Goal: Task Accomplishment & Management: Manage account settings

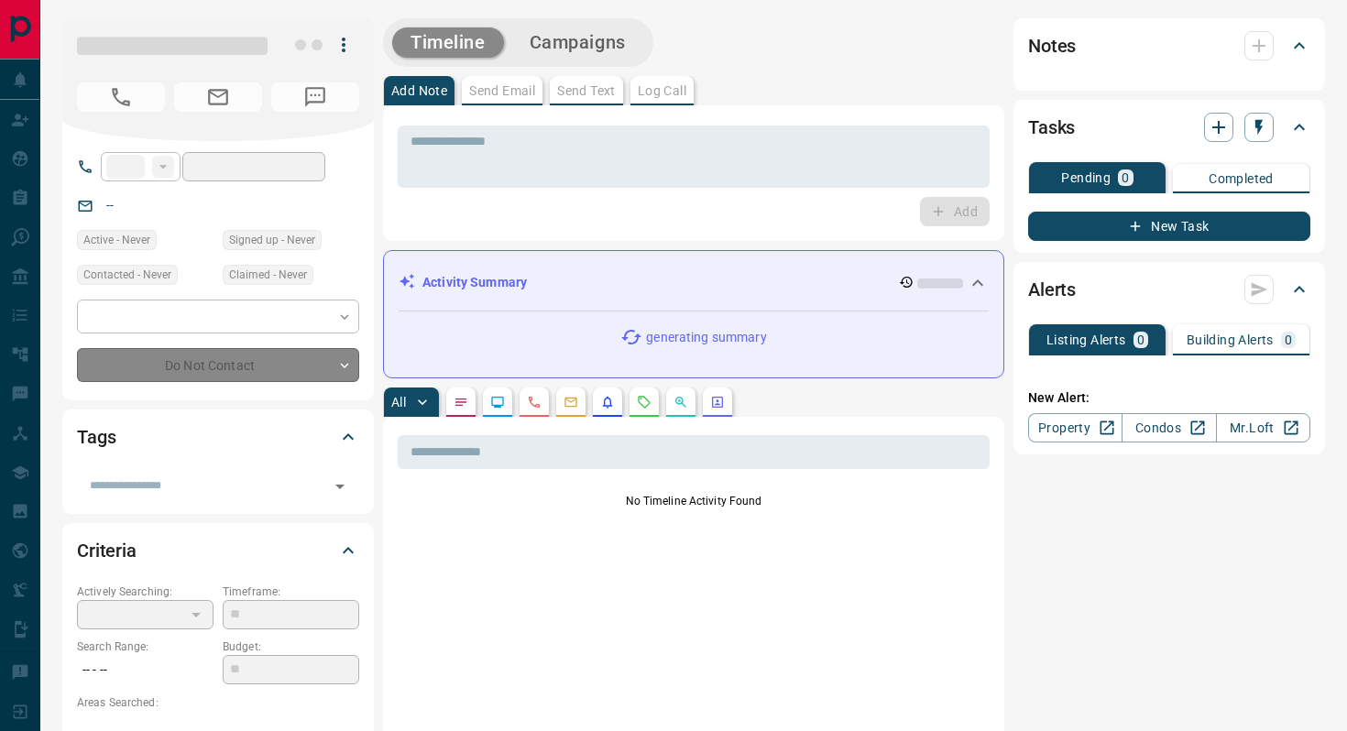
type input "**"
type input "**********"
type input "*"
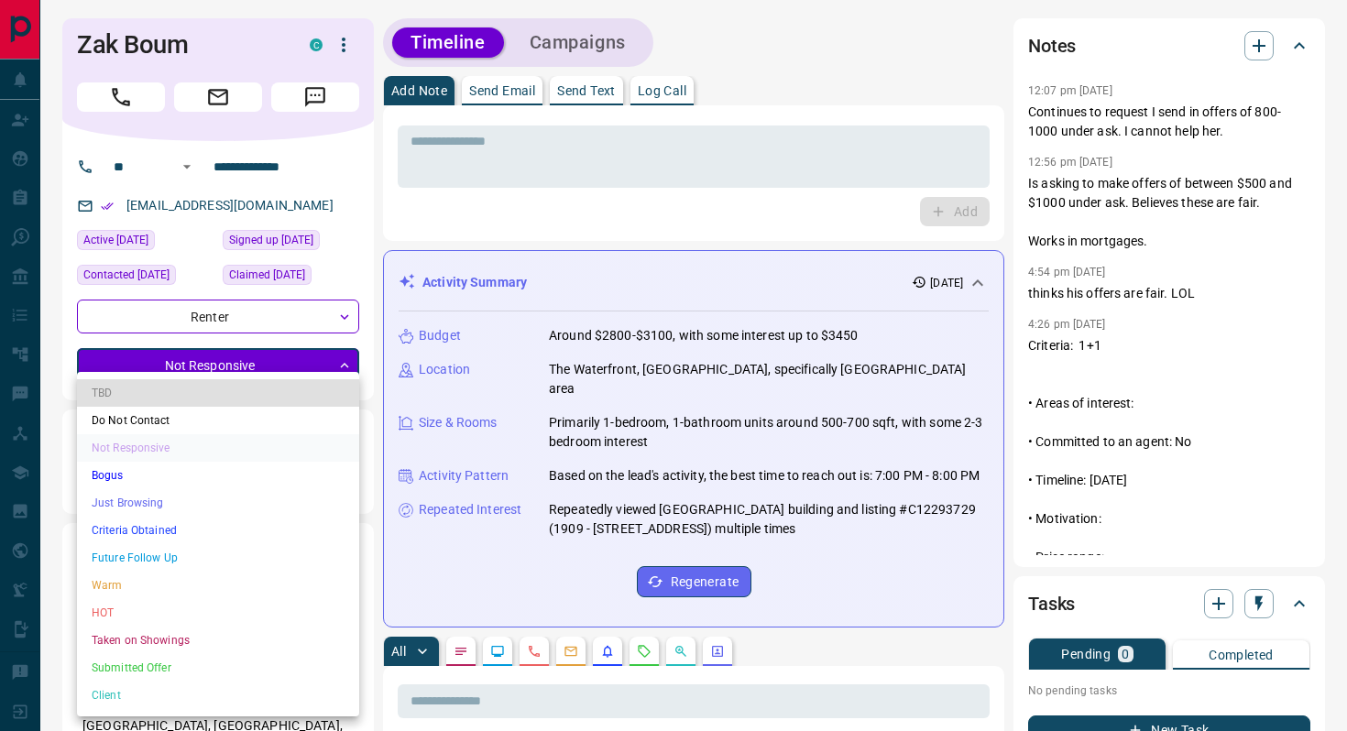
click at [539, 149] on div at bounding box center [673, 365] width 1347 height 731
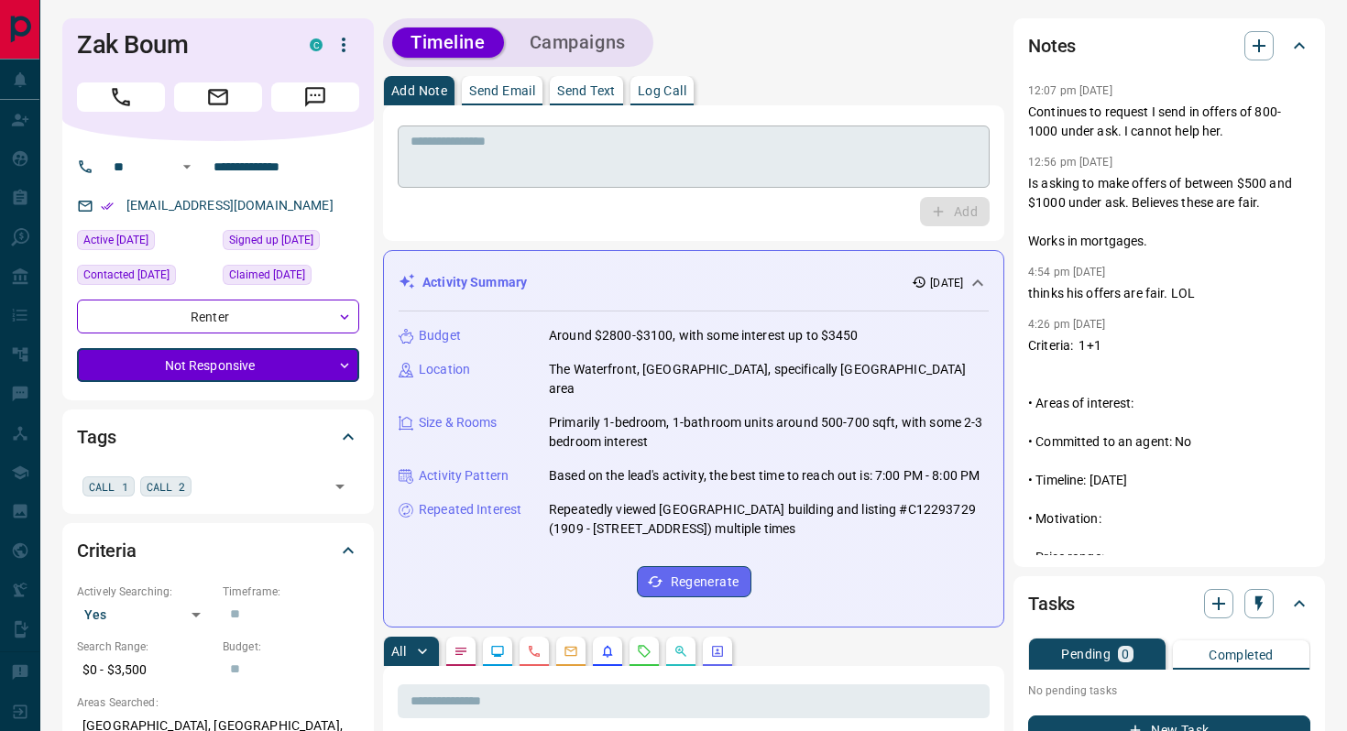
click at [536, 142] on textarea at bounding box center [694, 157] width 566 height 47
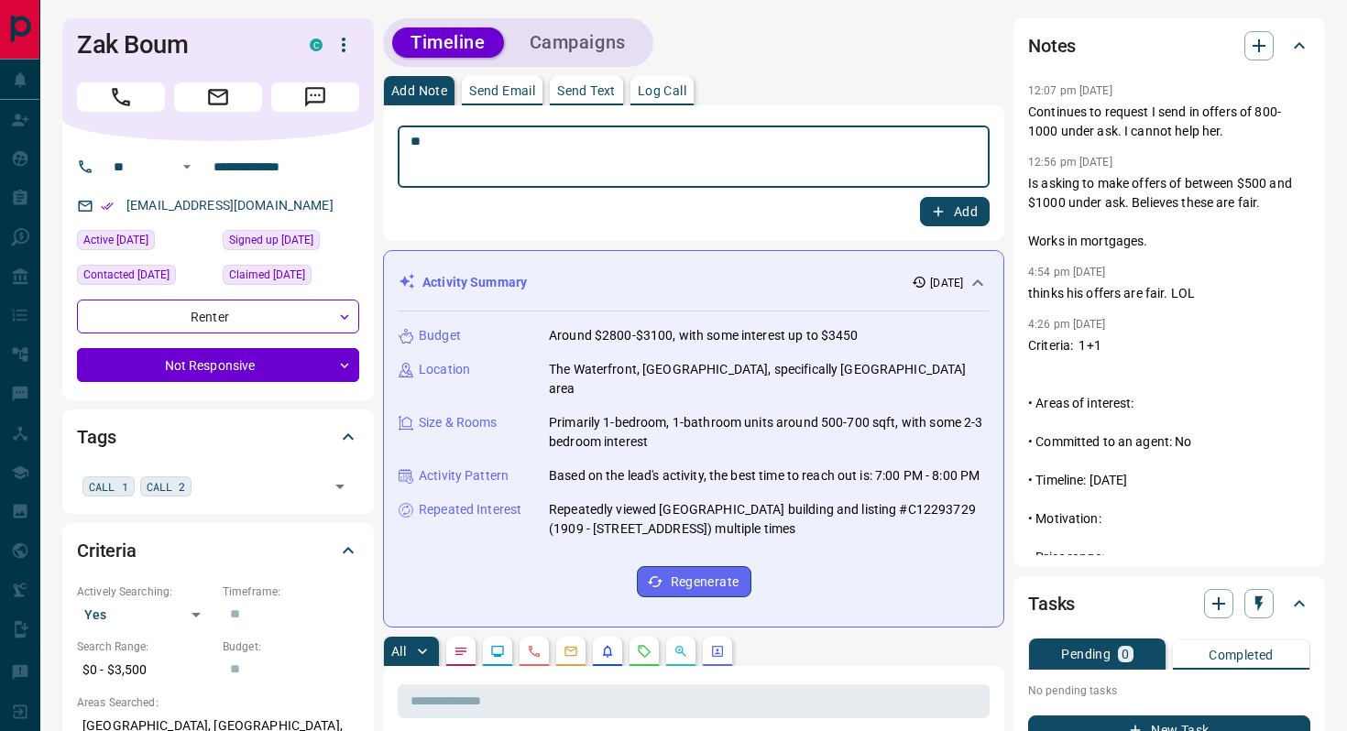
type textarea "*"
type textarea "**********"
click at [958, 211] on button "Add" at bounding box center [955, 211] width 70 height 29
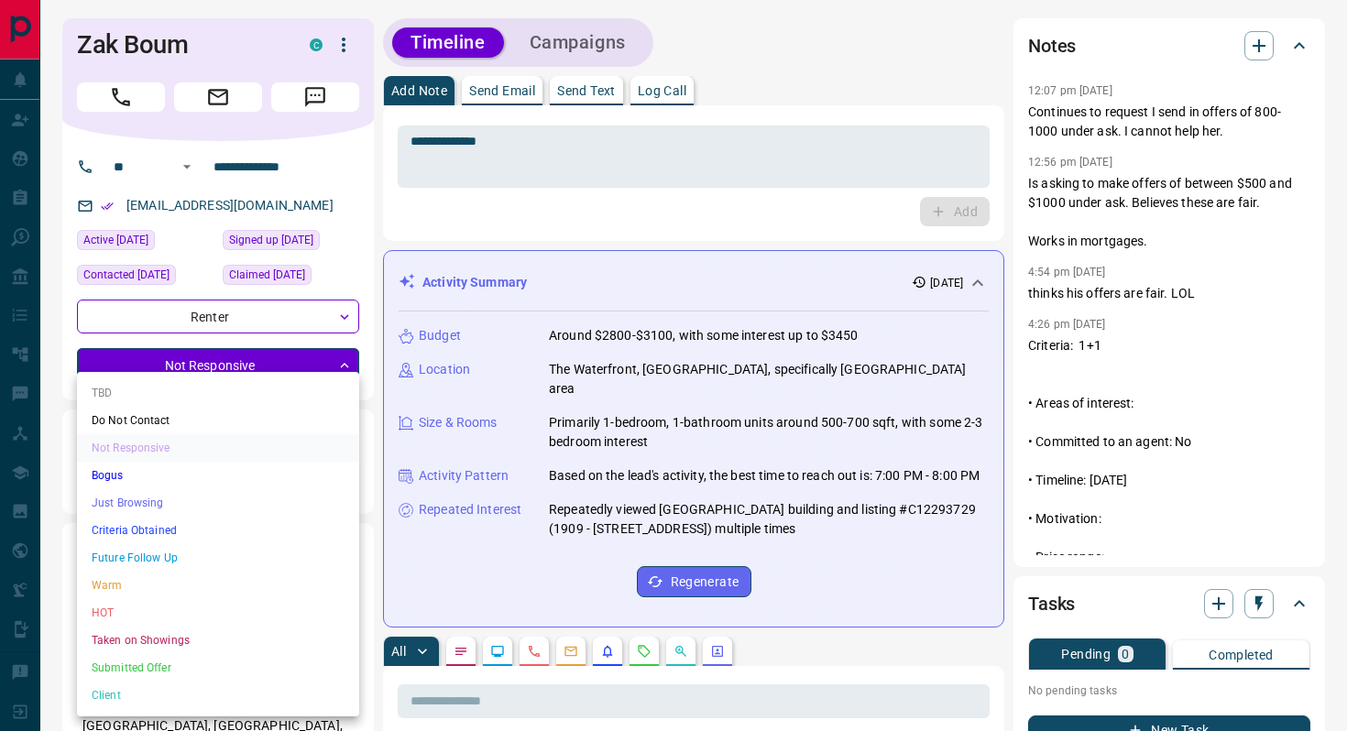
click at [183, 414] on li "Do Not Contact" at bounding box center [218, 420] width 282 height 27
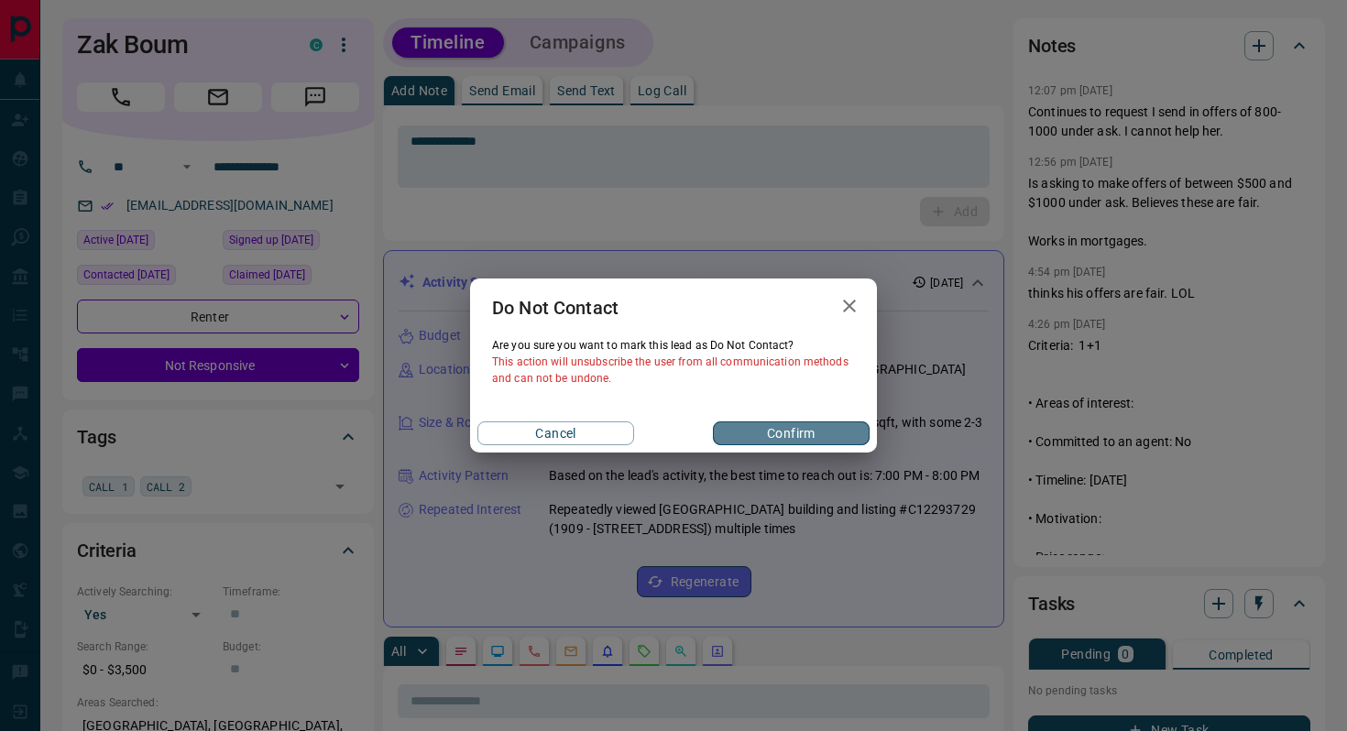
click at [764, 428] on button "Confirm" at bounding box center [791, 434] width 157 height 24
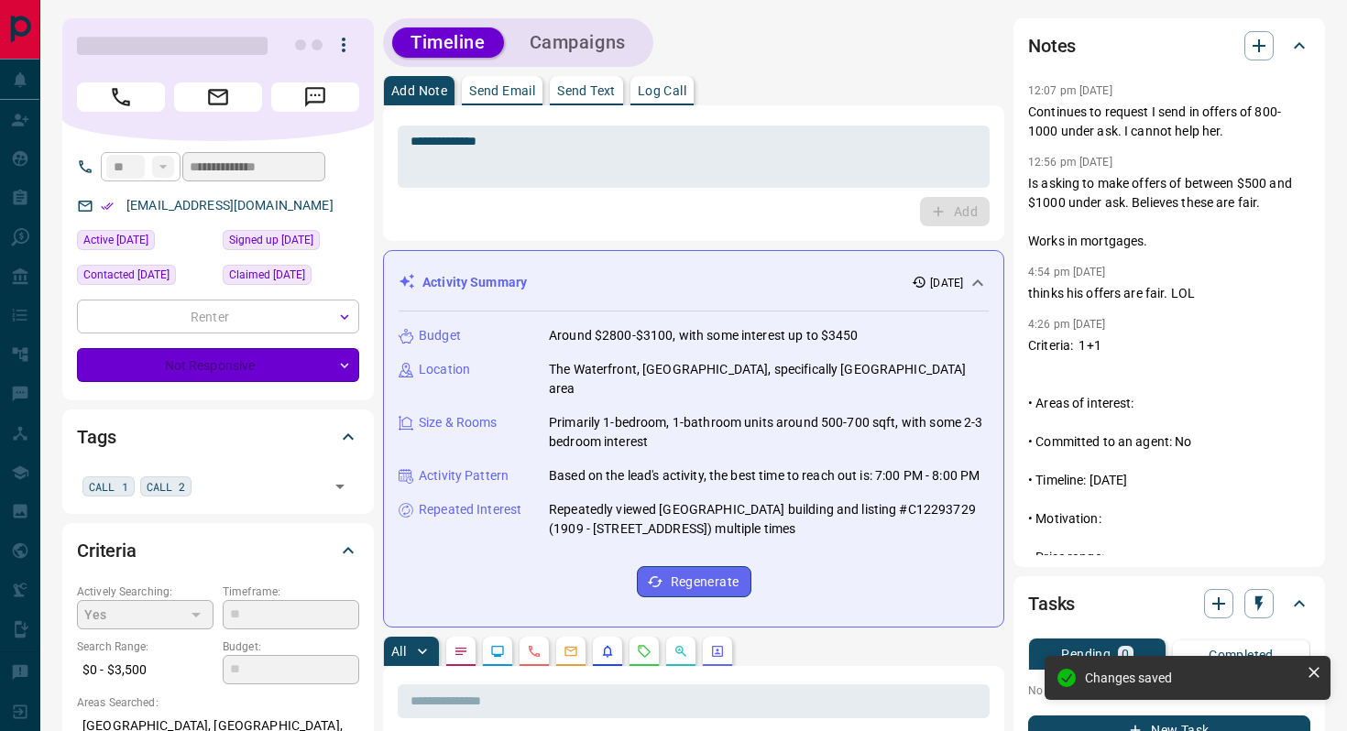
type input "*"
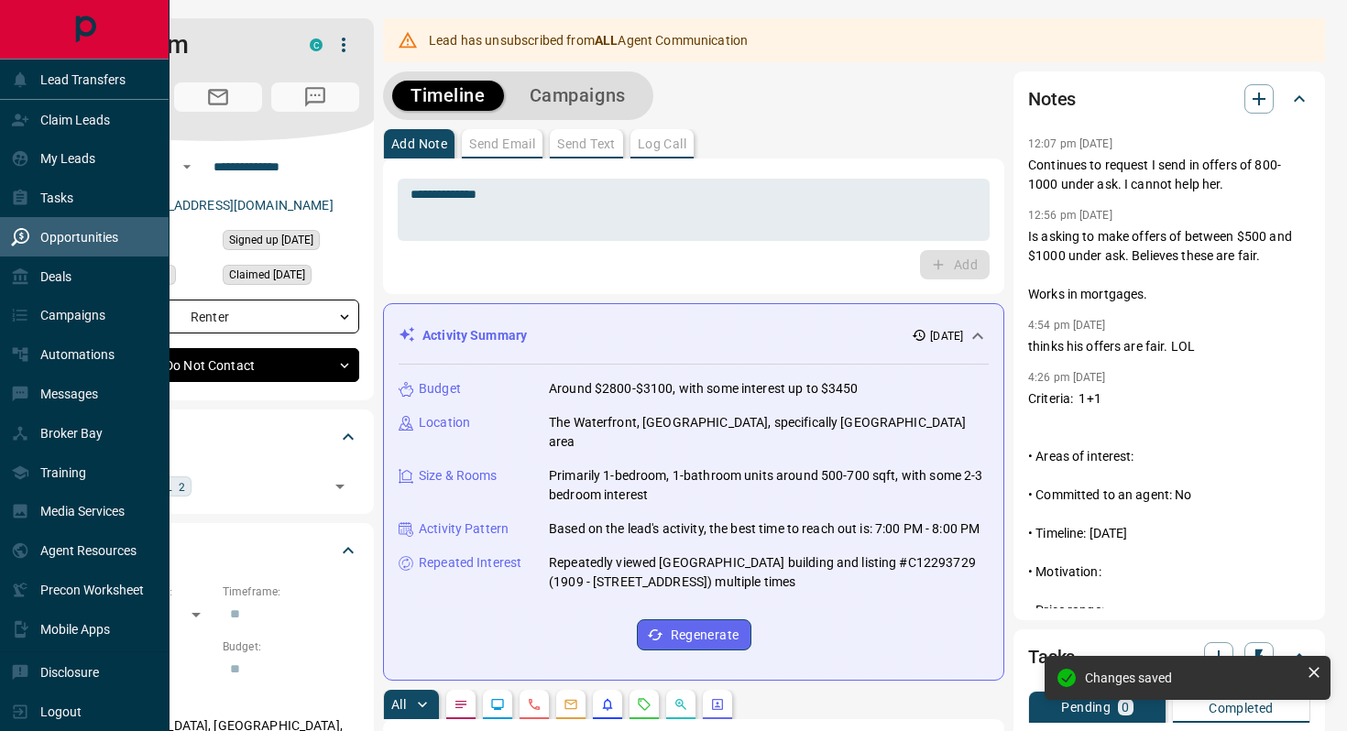
click at [79, 247] on div "Opportunities" at bounding box center [64, 237] width 107 height 30
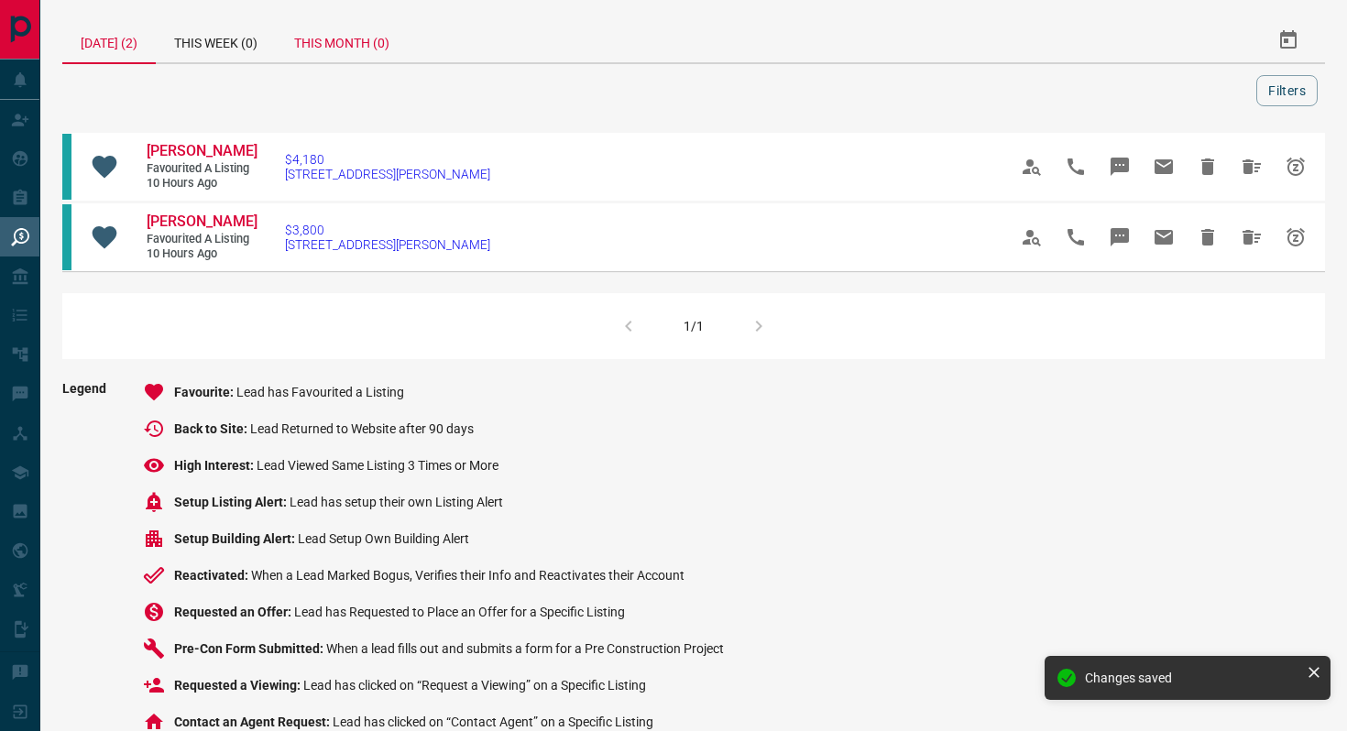
click at [376, 51] on div "This Month (0)" at bounding box center [342, 40] width 132 height 44
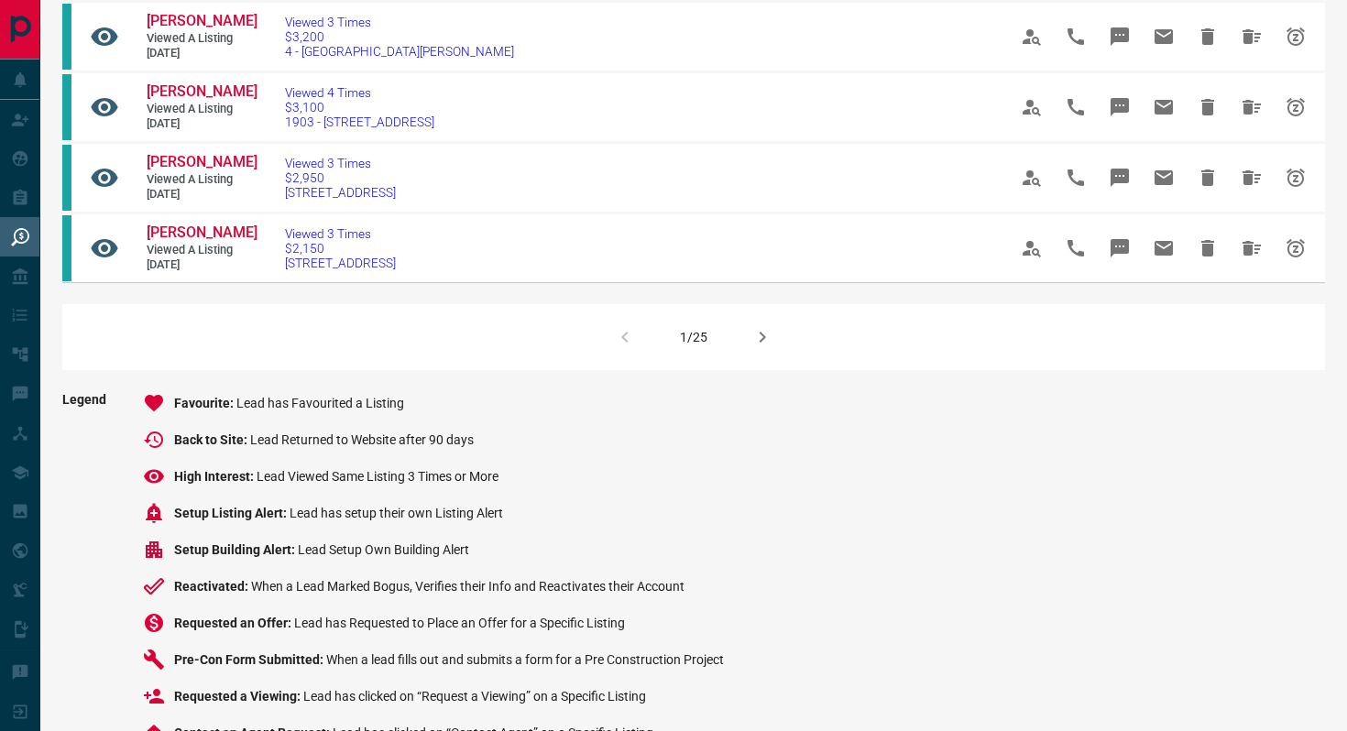
scroll to position [1264, 0]
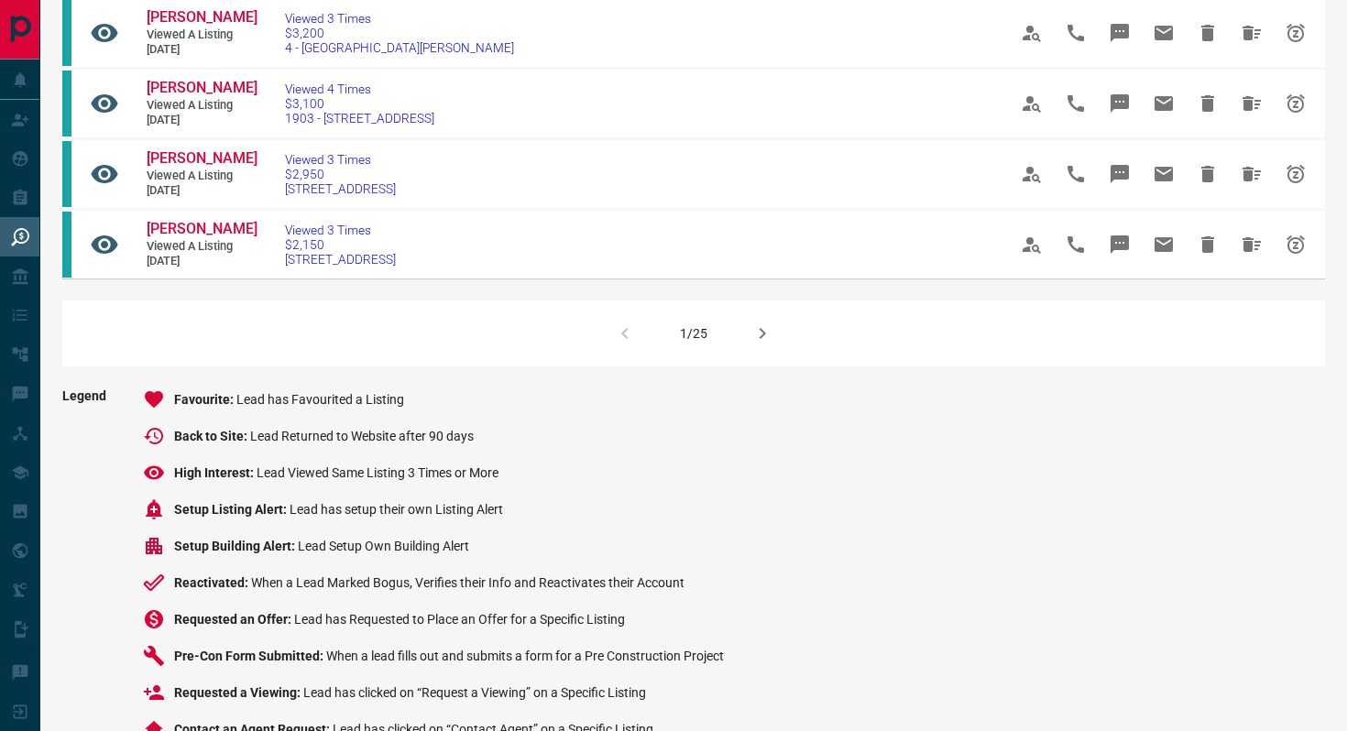
click at [752, 345] on icon "button" at bounding box center [762, 334] width 22 height 22
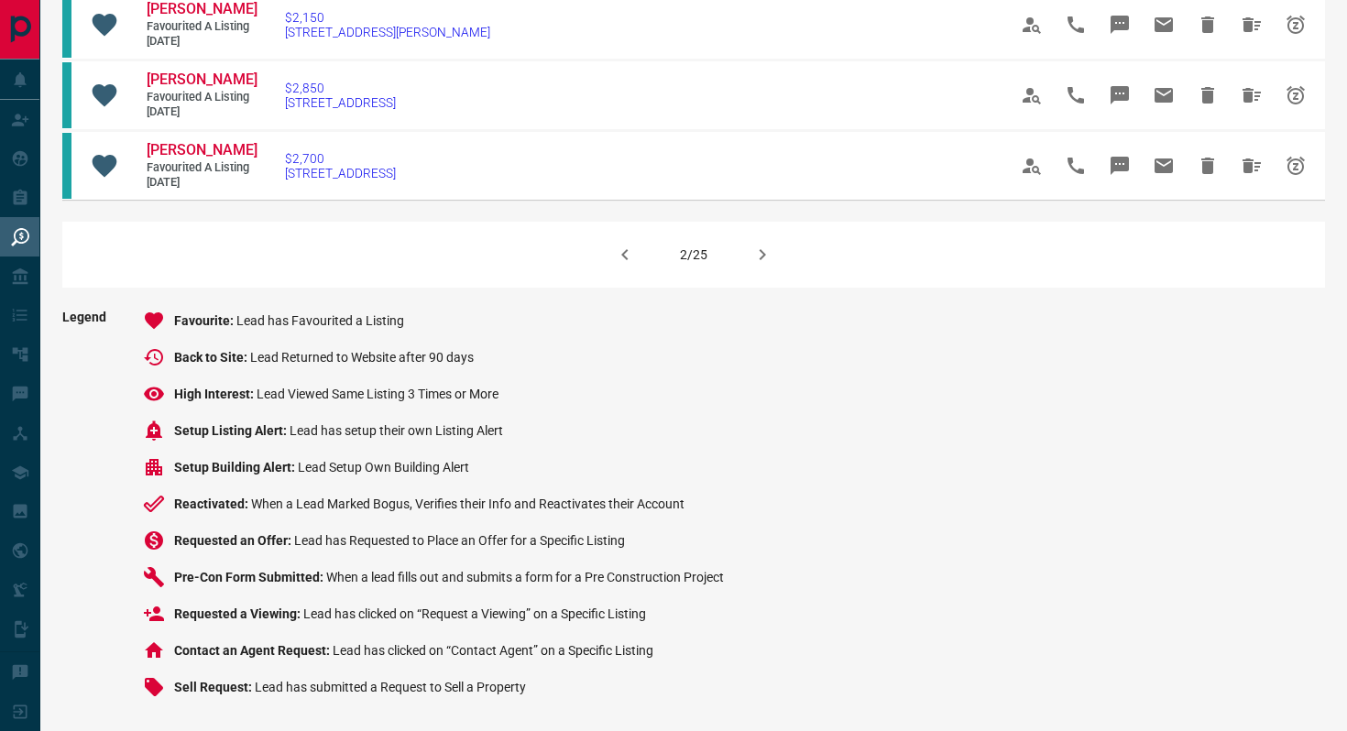
scroll to position [1536, 0]
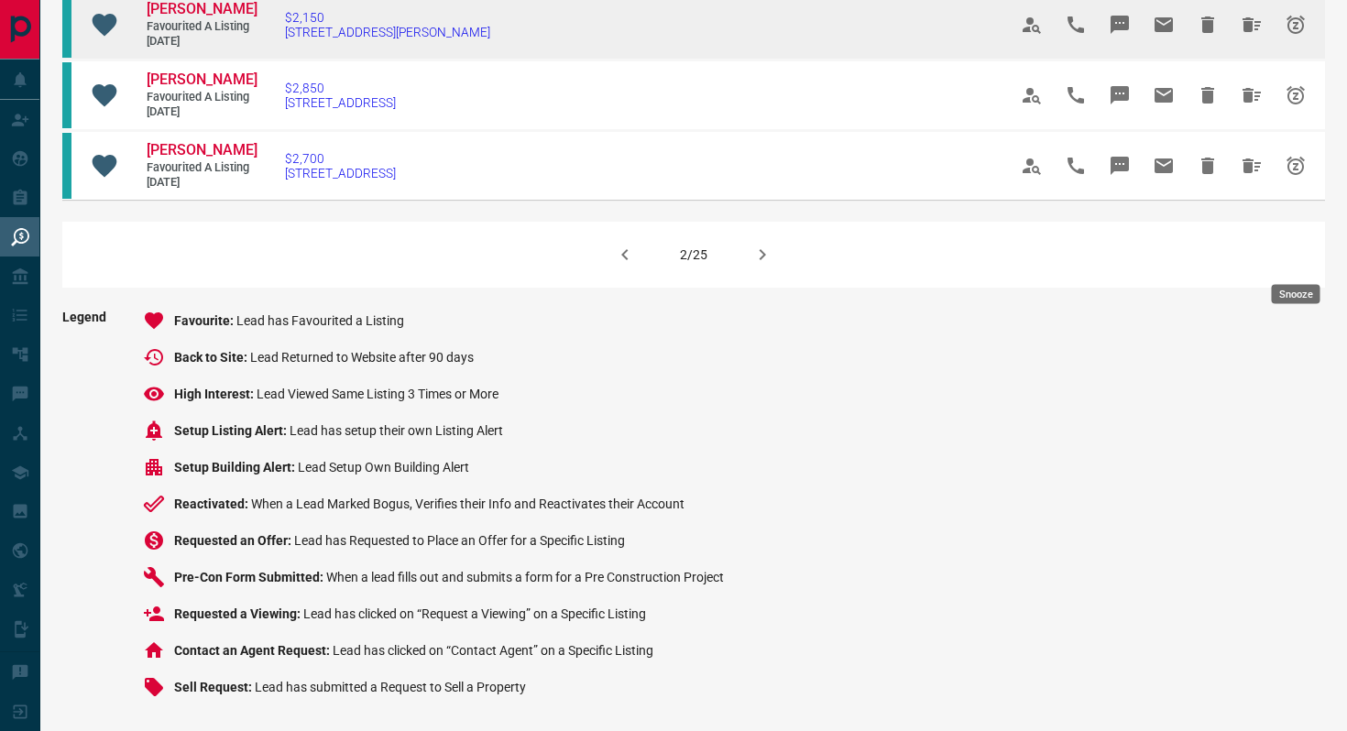
click at [1300, 36] on icon "Snooze" at bounding box center [1296, 25] width 22 height 22
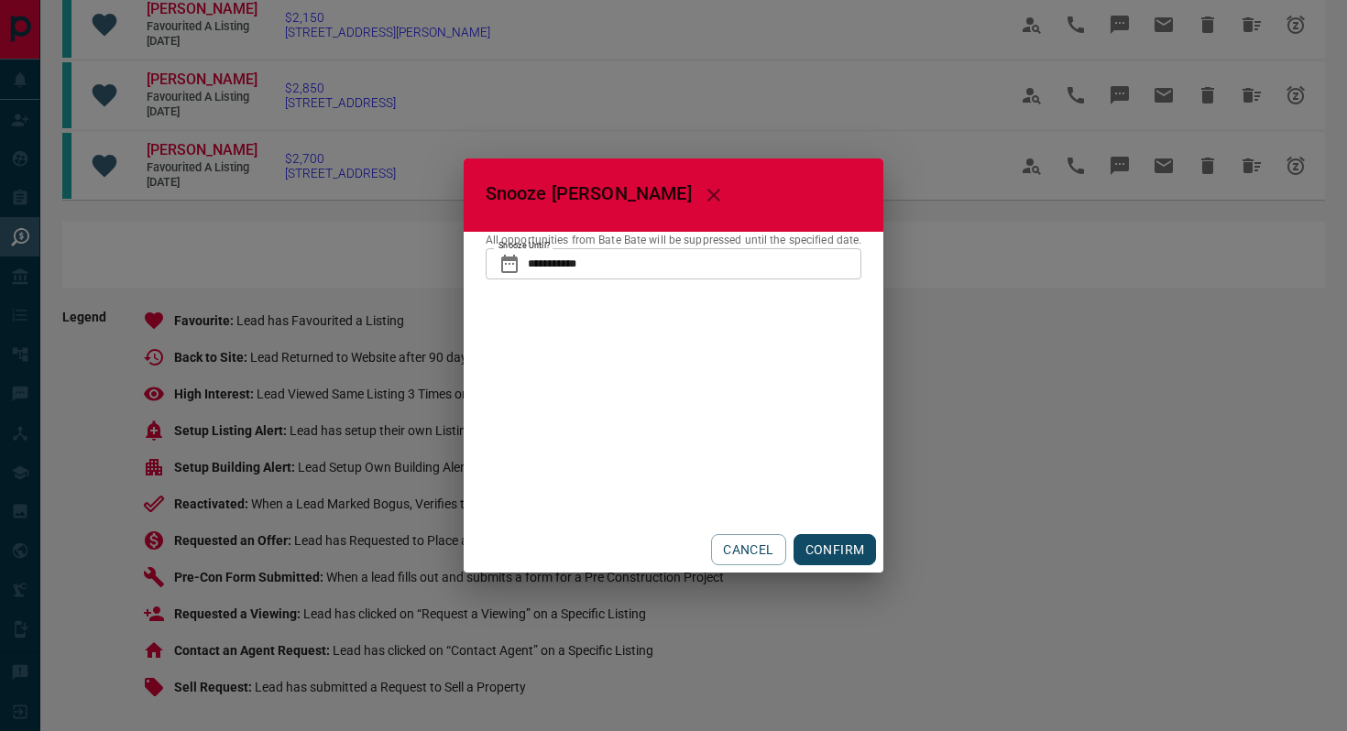
click at [817, 545] on button "CONFIRM" at bounding box center [835, 549] width 83 height 31
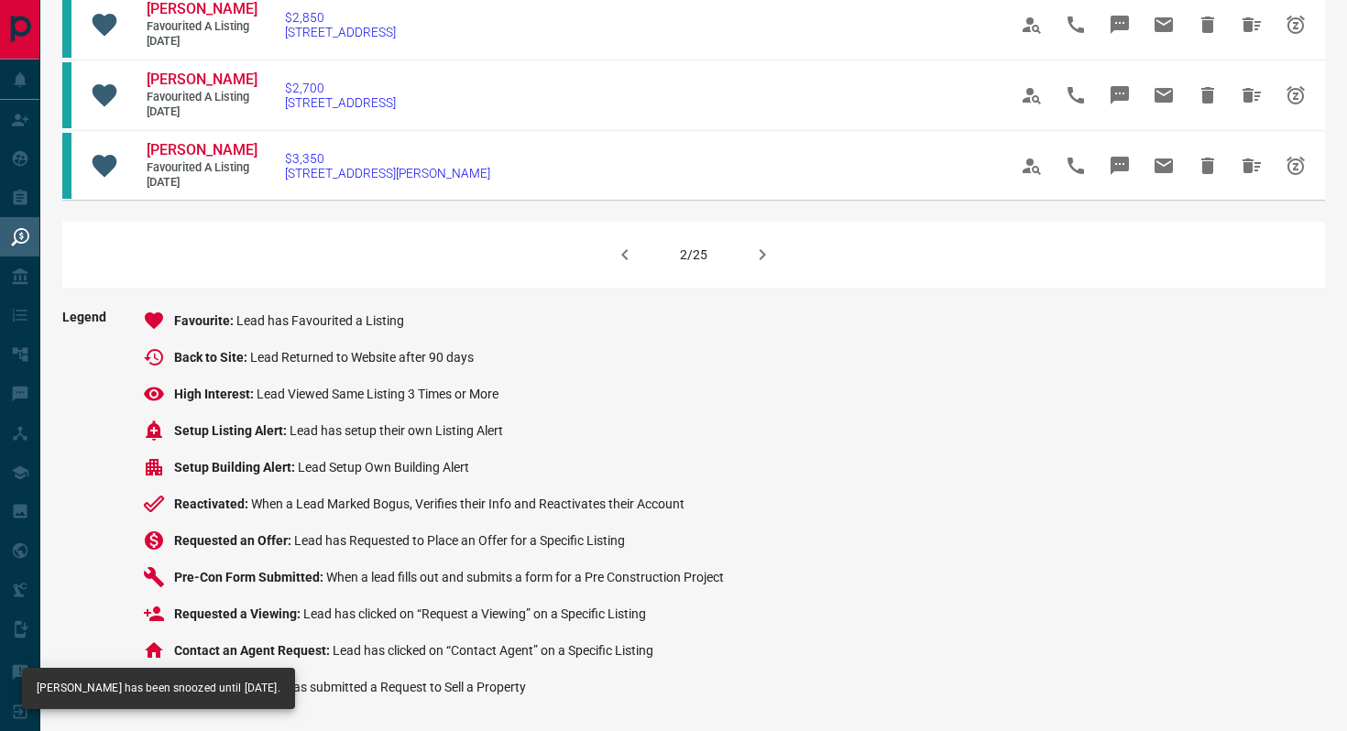
scroll to position [1567, 0]
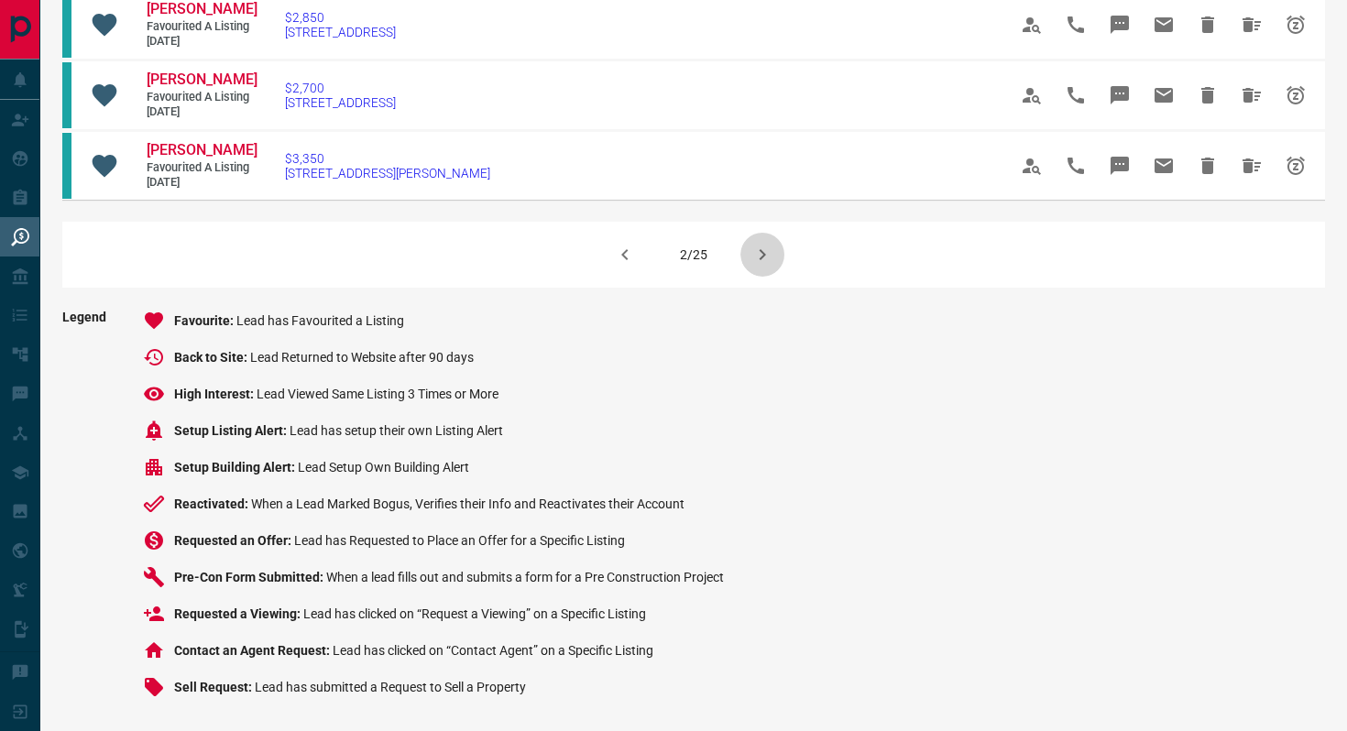
click at [748, 252] on button "button" at bounding box center [762, 255] width 44 height 44
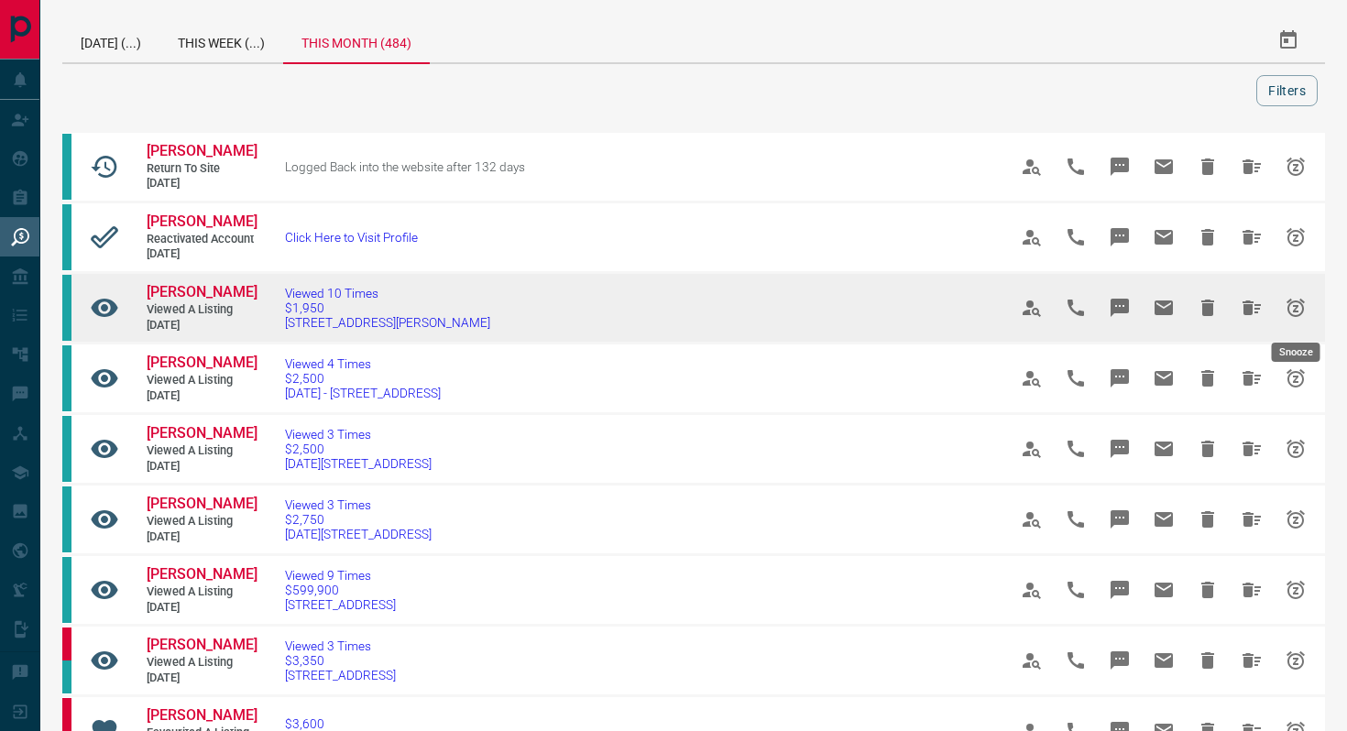
click at [1294, 308] on icon "Snooze" at bounding box center [1296, 308] width 22 height 22
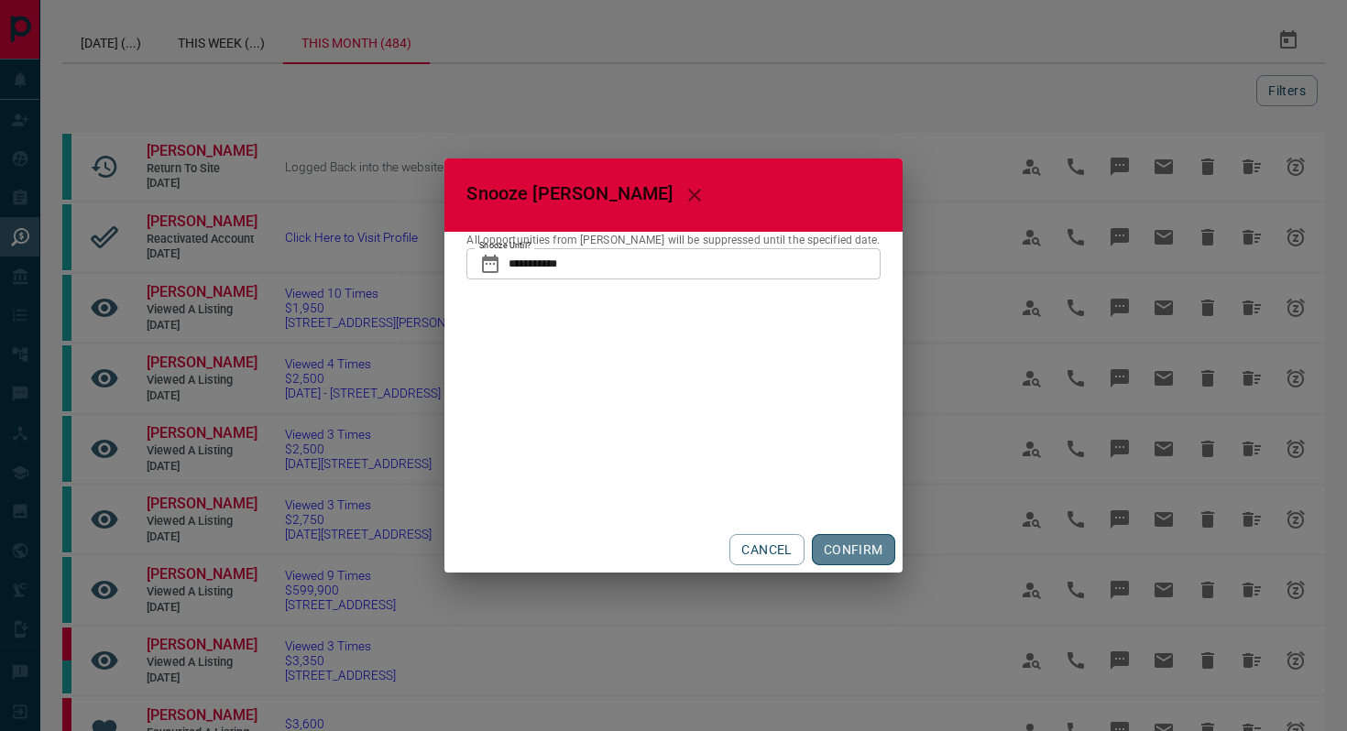
click at [860, 548] on button "CONFIRM" at bounding box center [853, 549] width 83 height 31
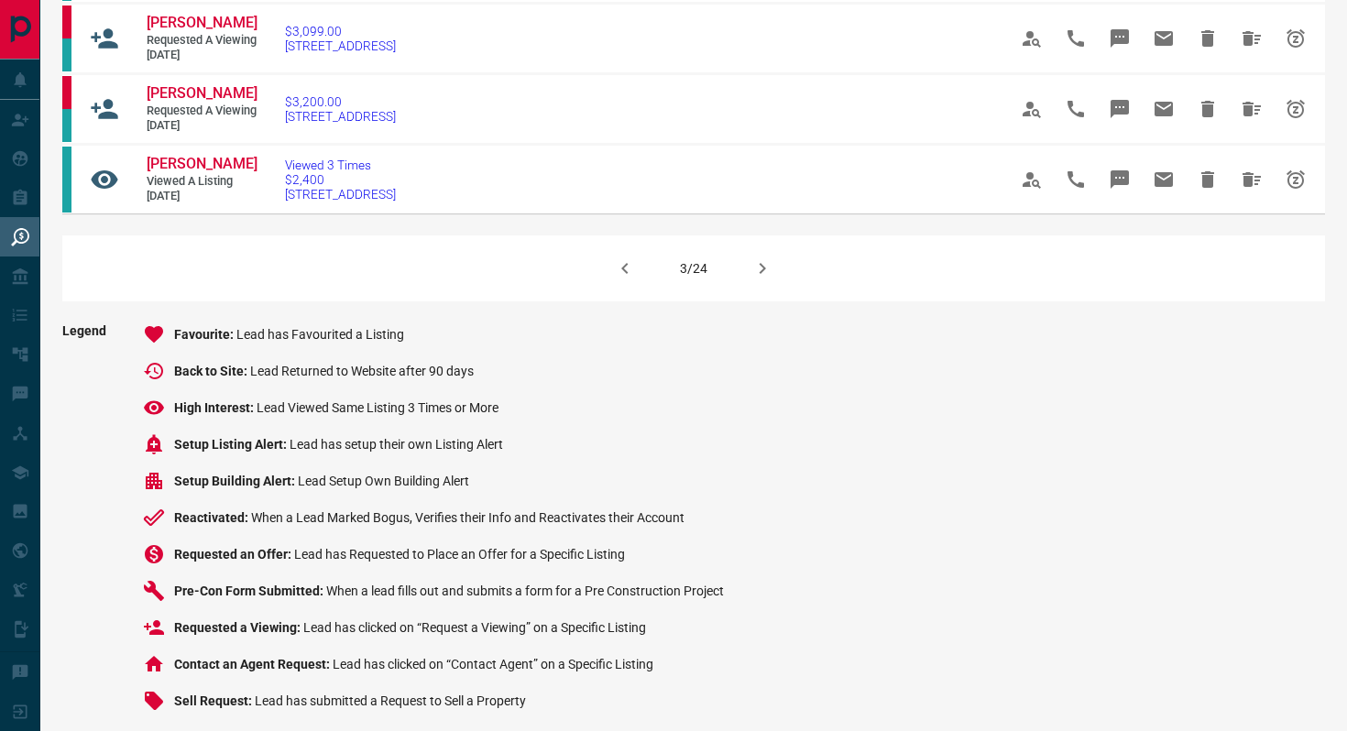
scroll to position [1341, 0]
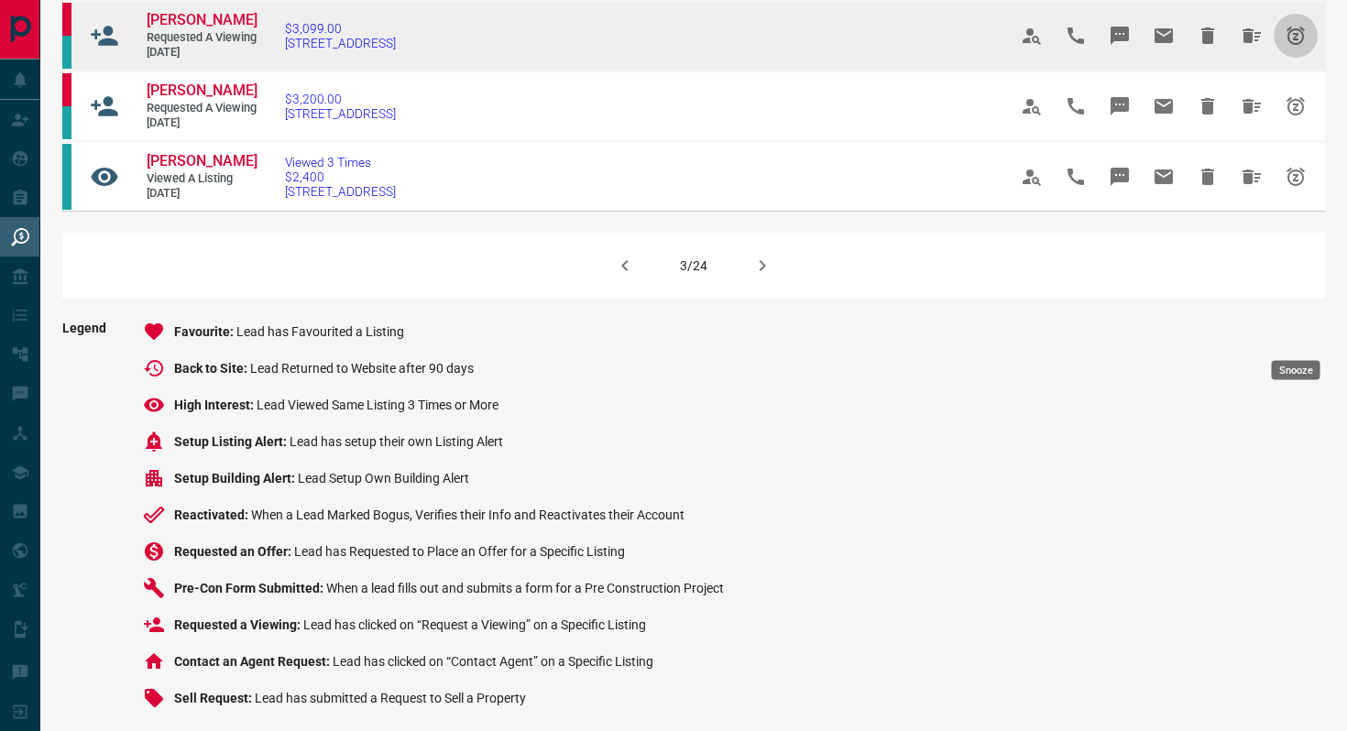
click at [1300, 47] on icon "Snooze" at bounding box center [1296, 36] width 22 height 22
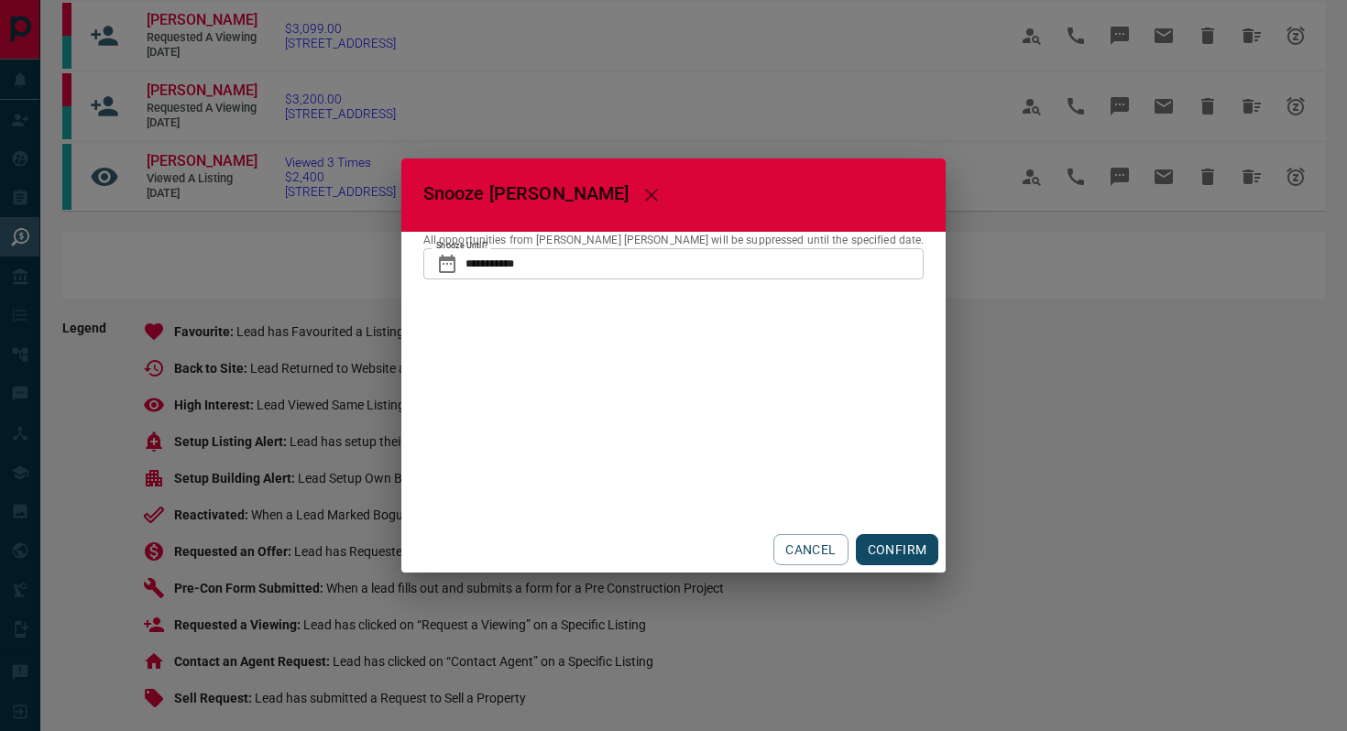
click at [867, 540] on button "CONFIRM" at bounding box center [897, 549] width 83 height 31
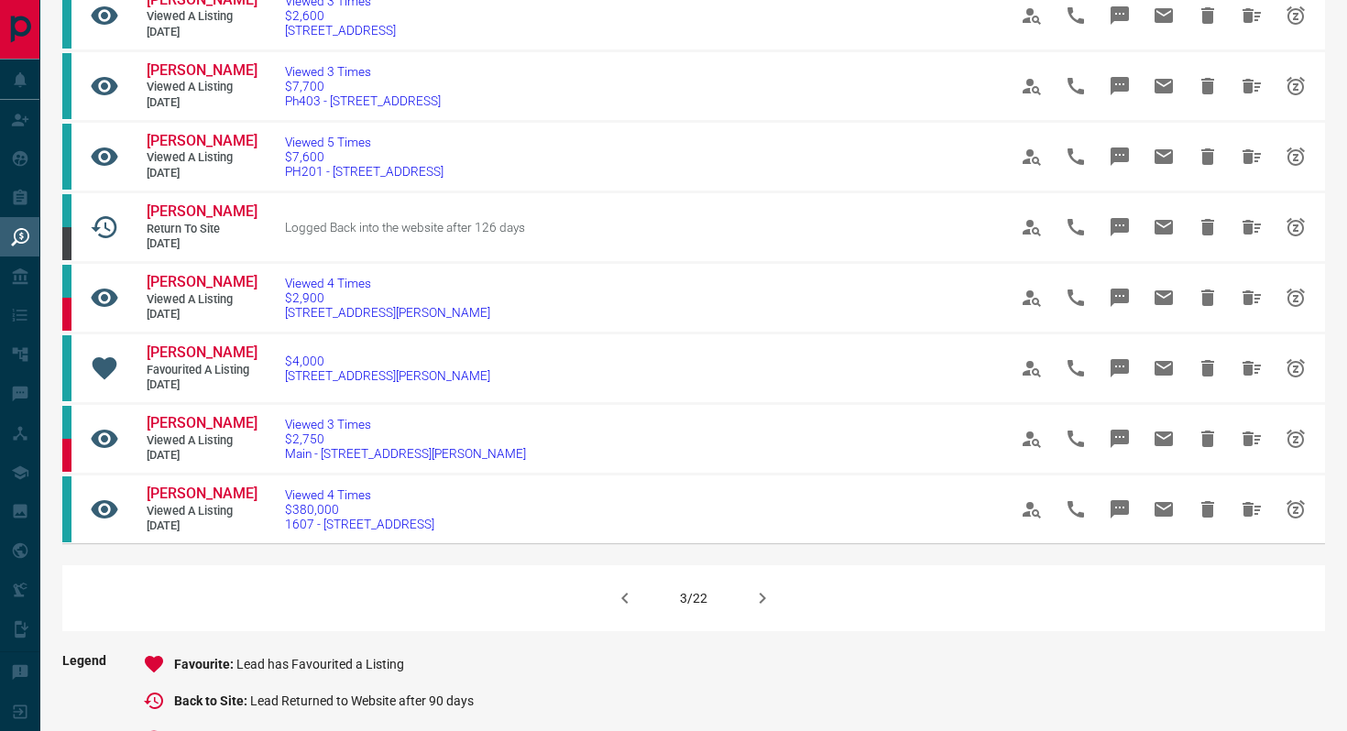
scroll to position [1002, 0]
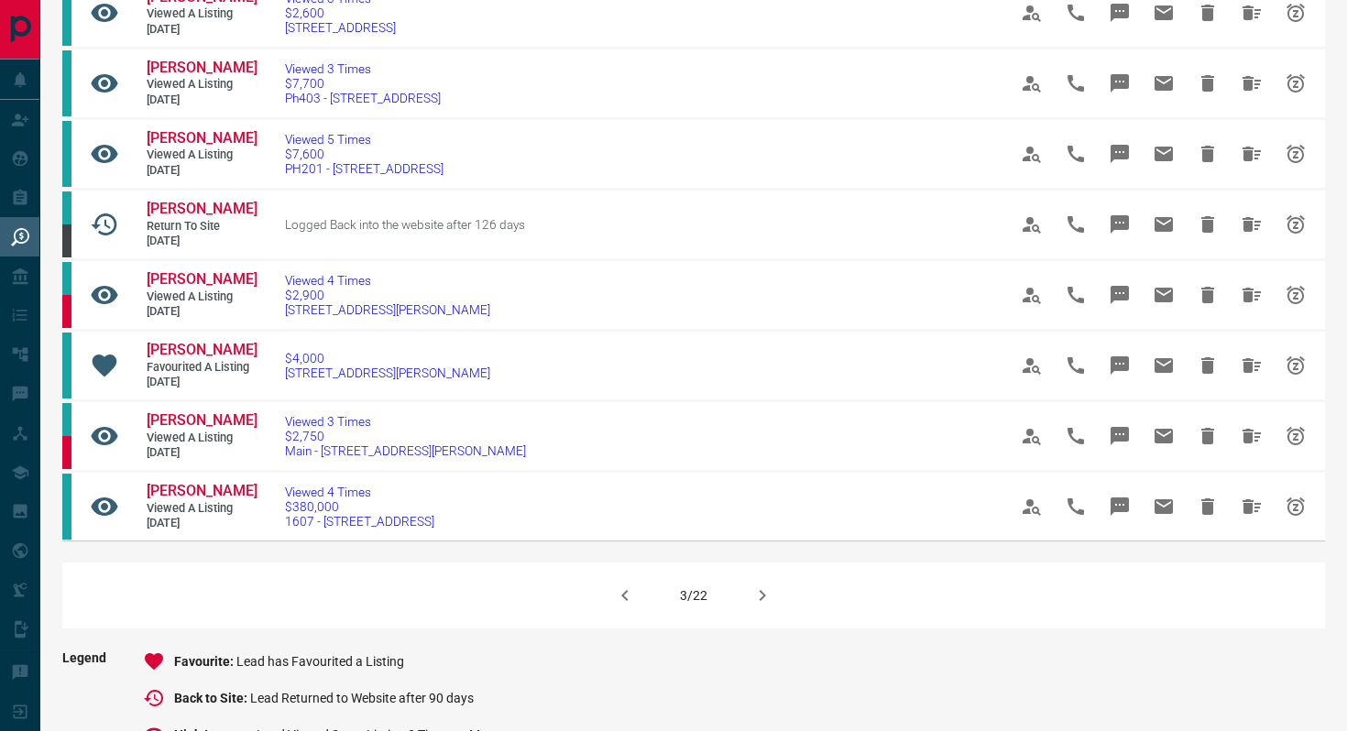
click at [761, 601] on icon "button" at bounding box center [763, 595] width 6 height 11
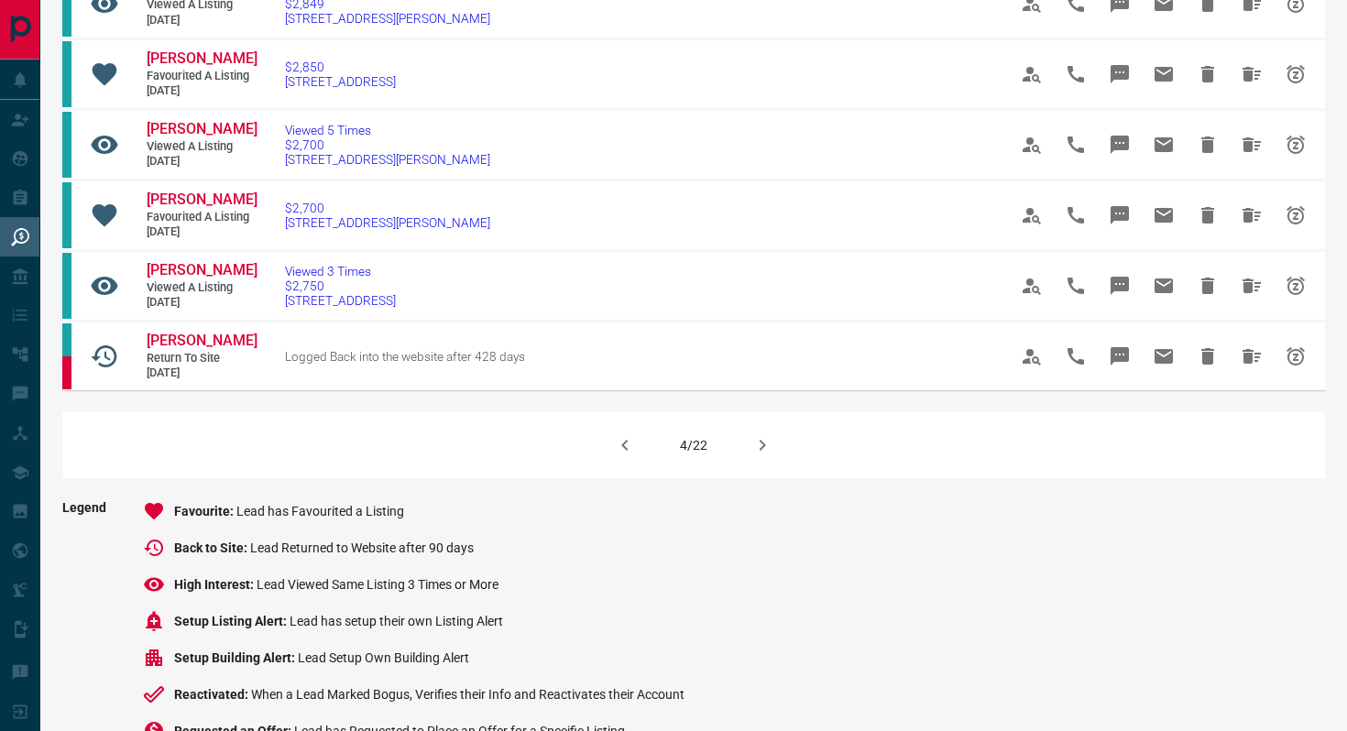
scroll to position [1174, 0]
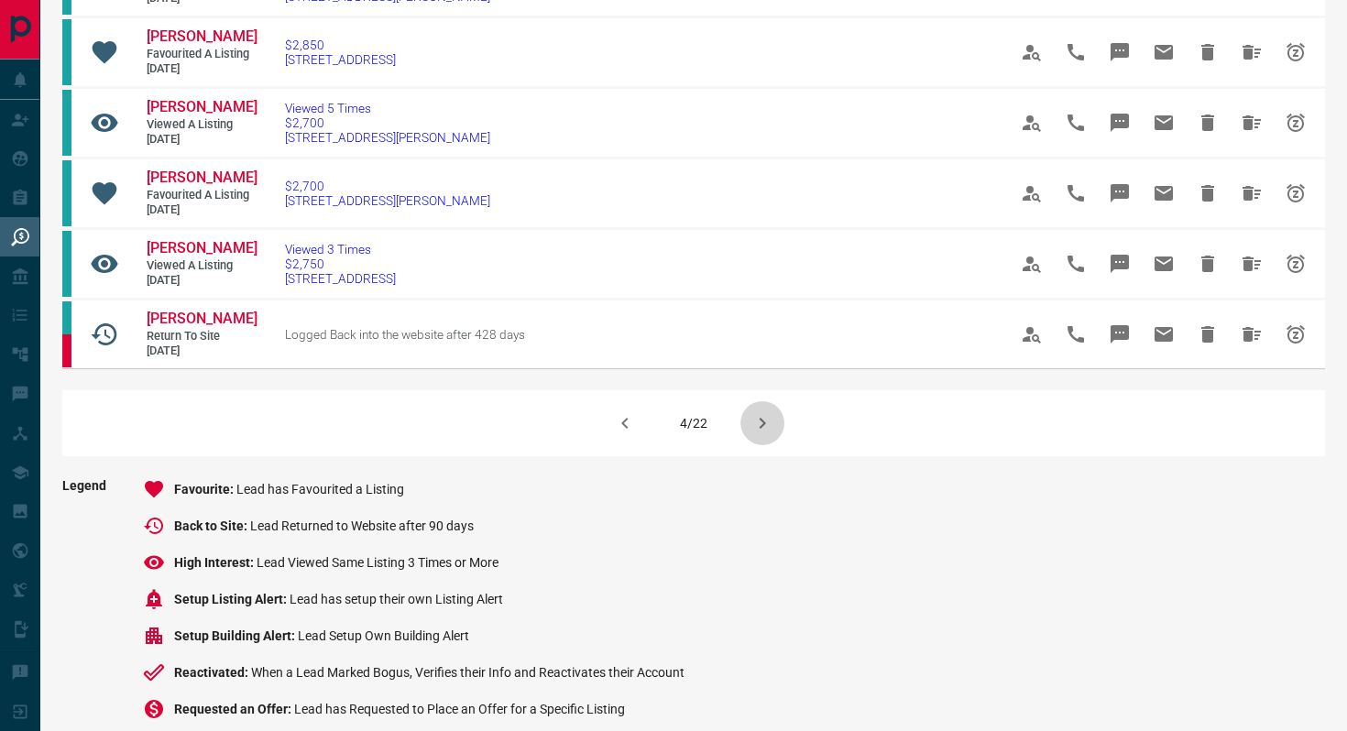
click at [751, 434] on icon "button" at bounding box center [762, 423] width 22 height 22
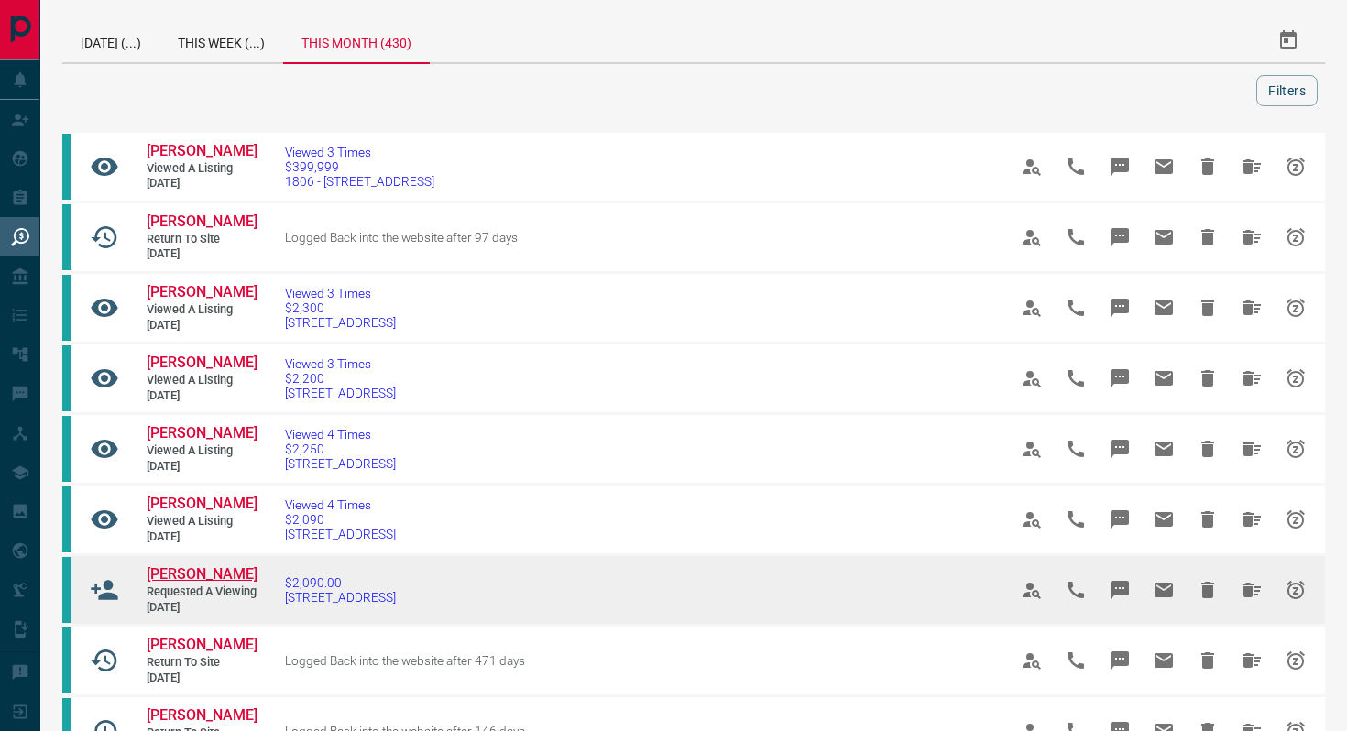
click at [178, 574] on span "[PERSON_NAME]" at bounding box center [202, 573] width 111 height 17
